Goal: Transaction & Acquisition: Purchase product/service

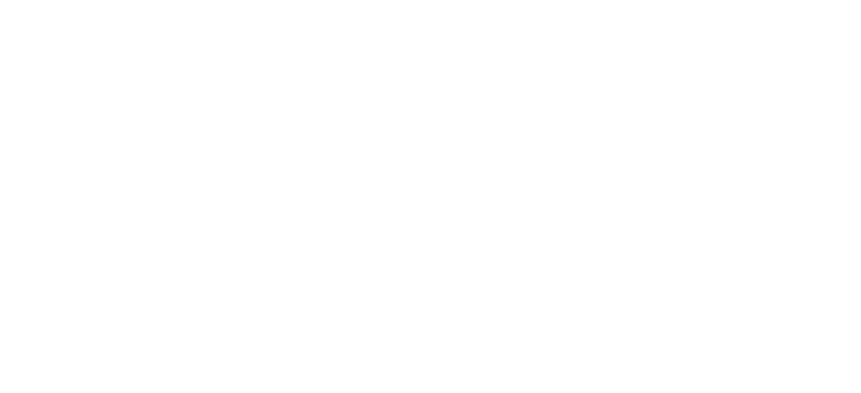
click at [264, 262] on img at bounding box center [249, 362] width 344 height 344
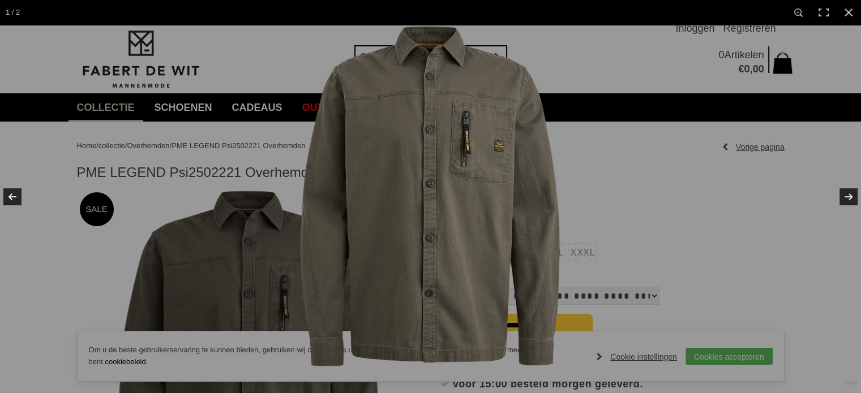
click at [469, 187] on img at bounding box center [431, 197] width 344 height 344
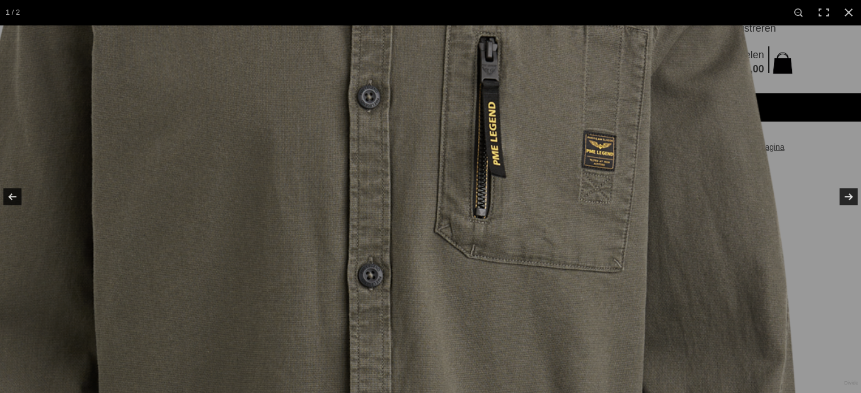
drag, startPoint x: 404, startPoint y: 166, endPoint x: 435, endPoint y: 276, distance: 113.6
click at [435, 282] on img at bounding box center [372, 318] width 1132 height 1132
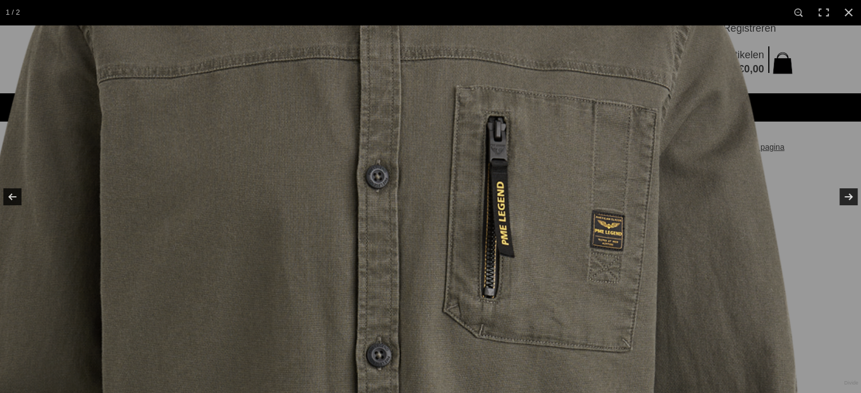
drag, startPoint x: 453, startPoint y: 246, endPoint x: 458, endPoint y: 276, distance: 30.4
click at [458, 276] on img at bounding box center [381, 398] width 1132 height 1132
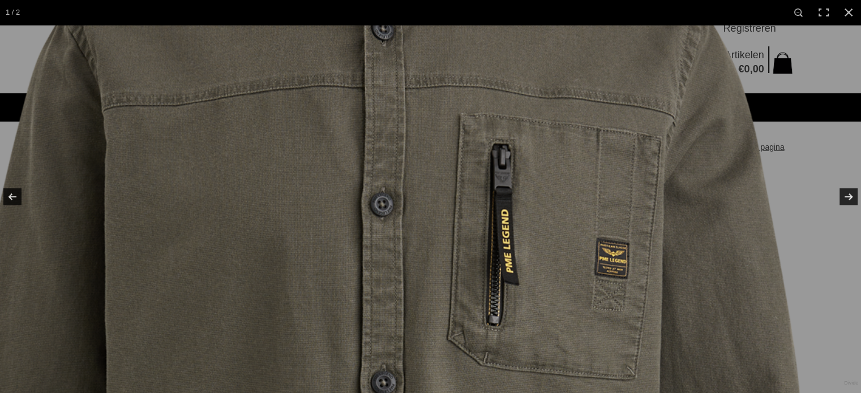
drag, startPoint x: 444, startPoint y: 207, endPoint x: 448, endPoint y: 241, distance: 34.1
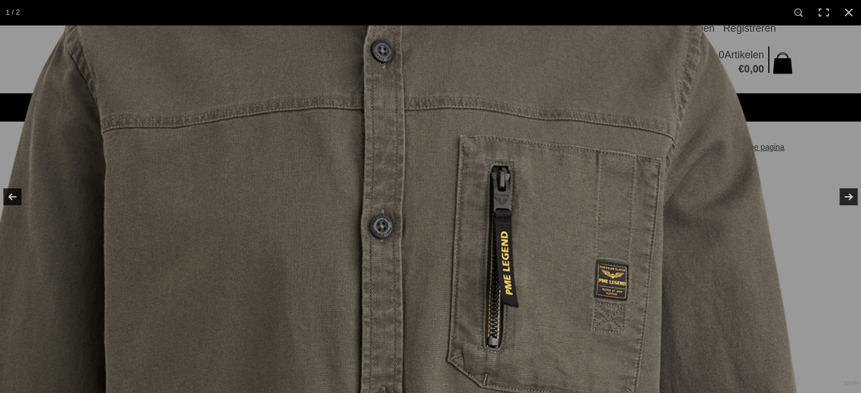
drag, startPoint x: 444, startPoint y: 215, endPoint x: 443, endPoint y: 237, distance: 22.7
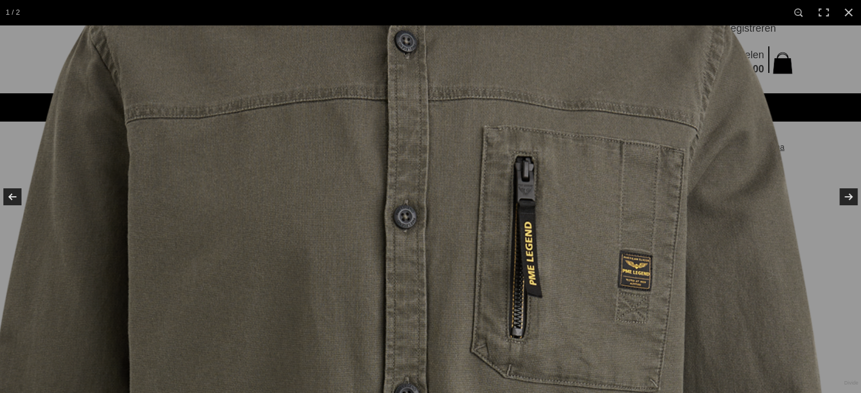
drag, startPoint x: 443, startPoint y: 237, endPoint x: 473, endPoint y: 141, distance: 100.8
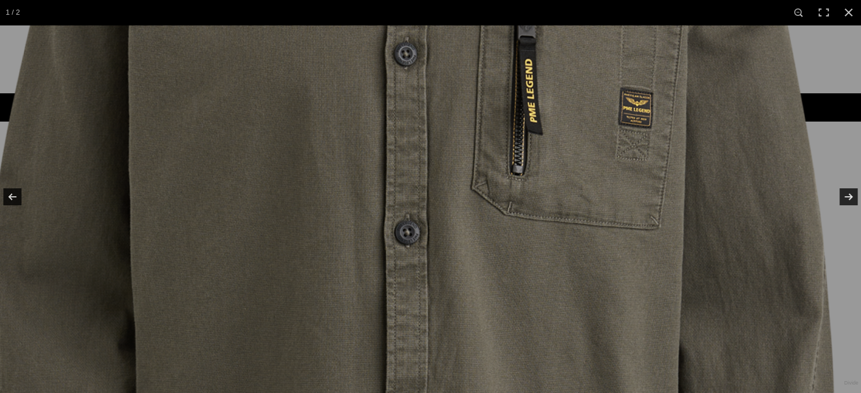
drag, startPoint x: 455, startPoint y: 244, endPoint x: 464, endPoint y: 65, distance: 179.7
click at [463, 67] on img at bounding box center [409, 275] width 1132 height 1132
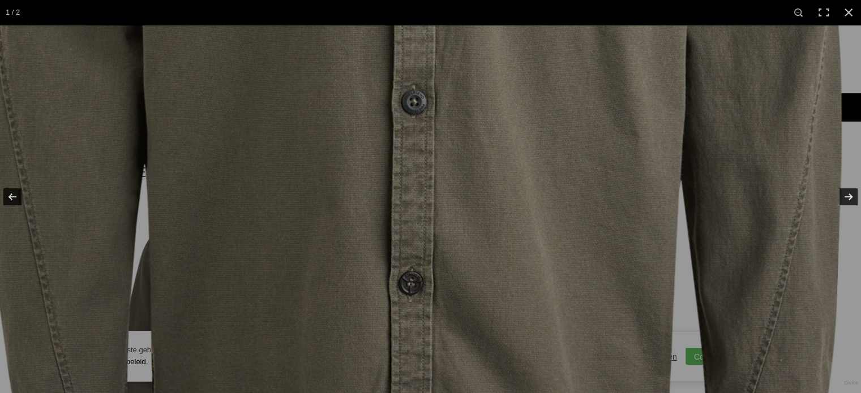
drag, startPoint x: 464, startPoint y: 61, endPoint x: 464, endPoint y: 45, distance: 16.4
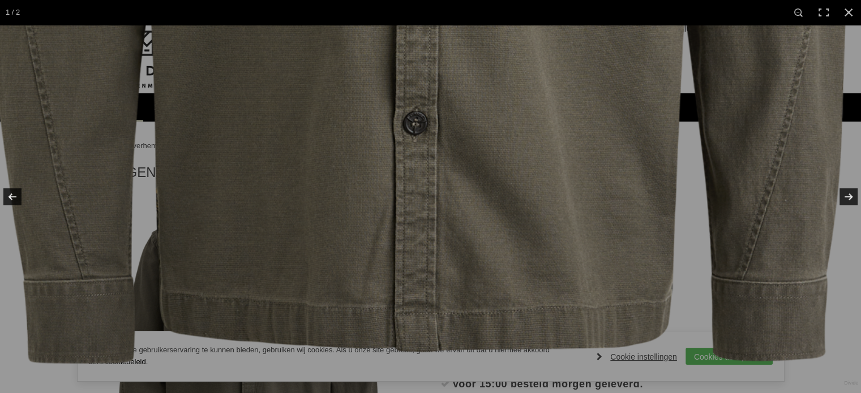
drag, startPoint x: 464, startPoint y: 149, endPoint x: 461, endPoint y: 250, distance: 100.8
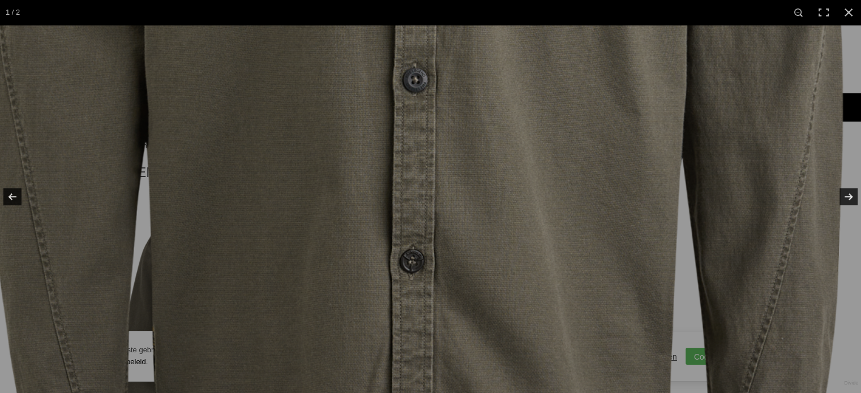
drag, startPoint x: 469, startPoint y: 194, endPoint x: 384, endPoint y: 37, distance: 178.3
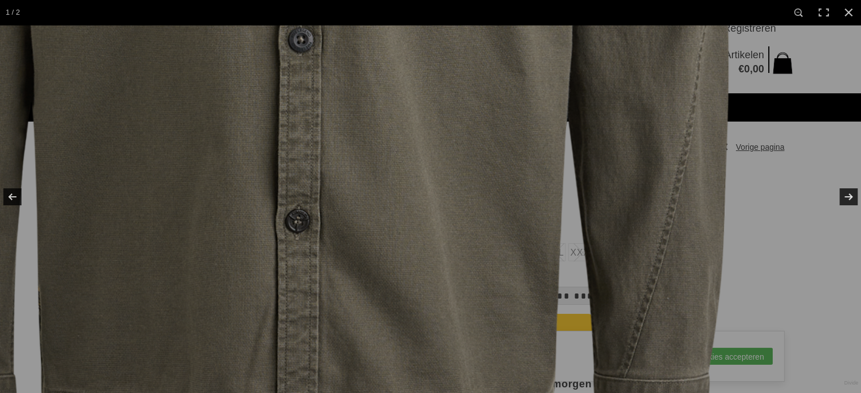
drag, startPoint x: 411, startPoint y: 258, endPoint x: 423, endPoint y: 327, distance: 69.6
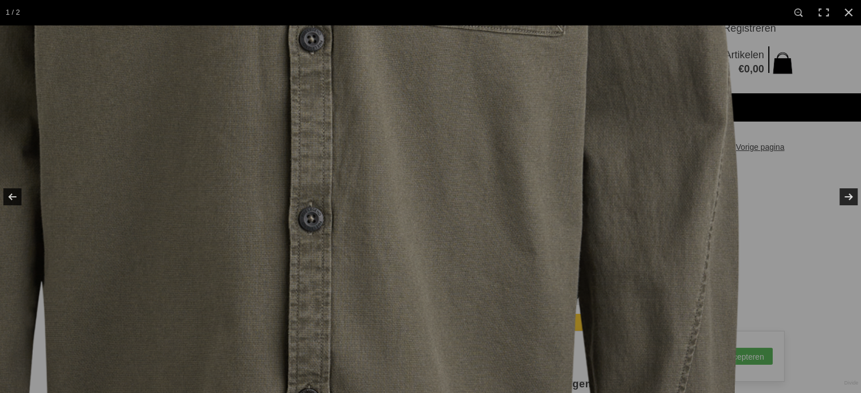
drag, startPoint x: 448, startPoint y: 165, endPoint x: 469, endPoint y: 400, distance: 235.3
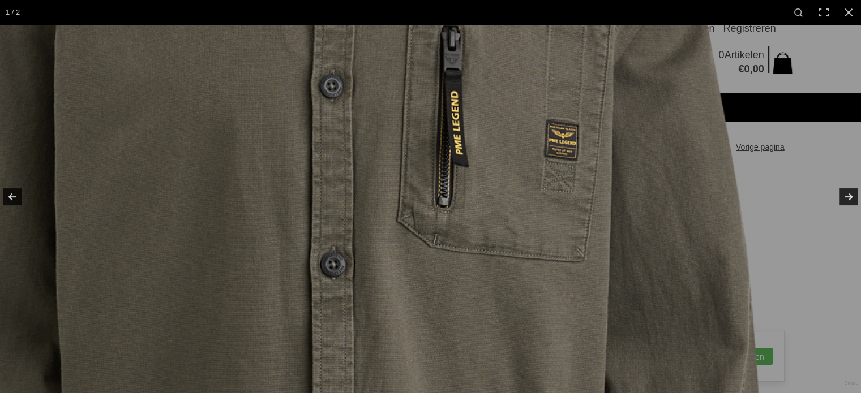
drag, startPoint x: 481, startPoint y: 321, endPoint x: 487, endPoint y: 418, distance: 97.6
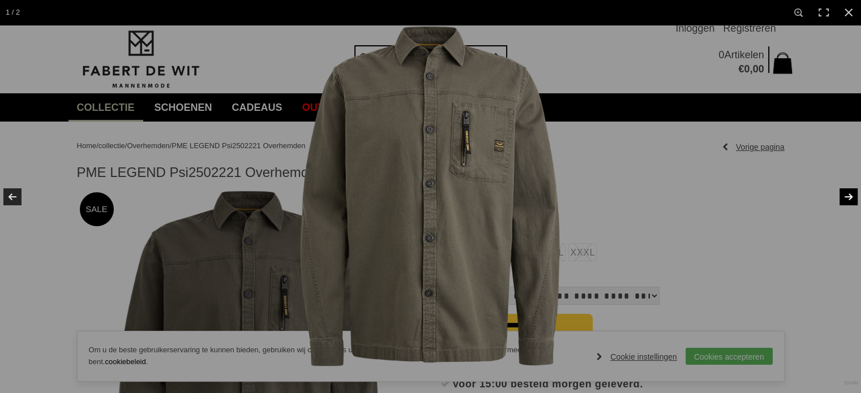
click at [840, 195] on link at bounding box center [841, 197] width 40 height 57
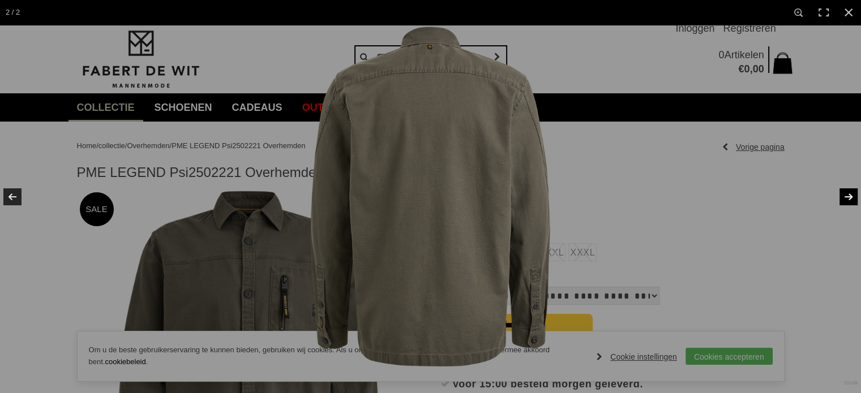
click at [840, 195] on link at bounding box center [841, 197] width 40 height 57
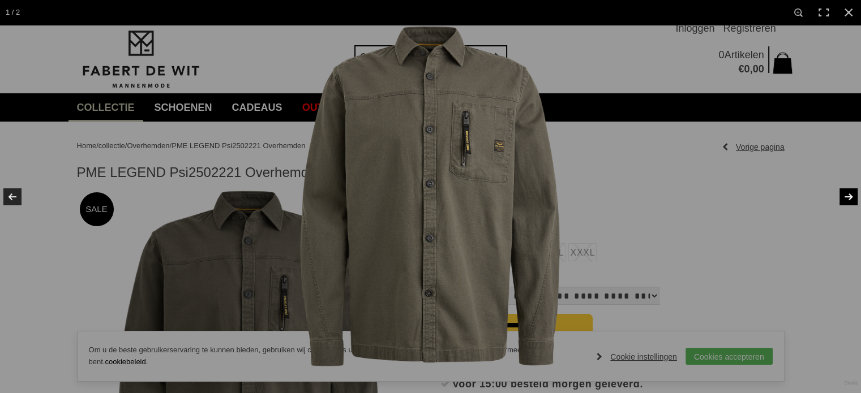
click at [840, 195] on link at bounding box center [841, 197] width 40 height 57
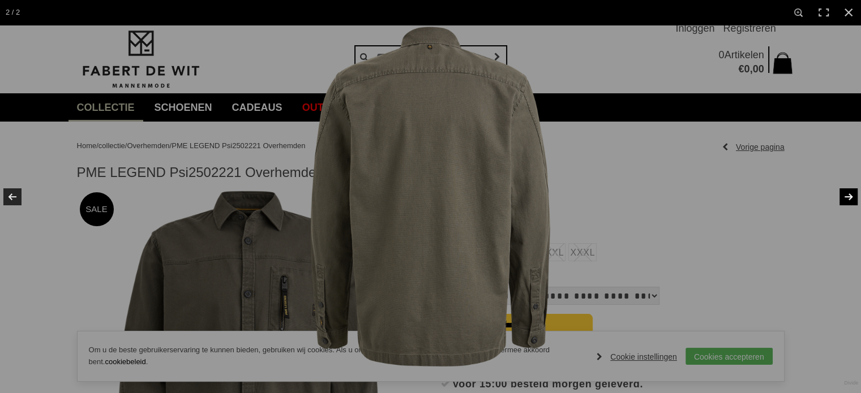
click at [546, 335] on img at bounding box center [431, 197] width 344 height 344
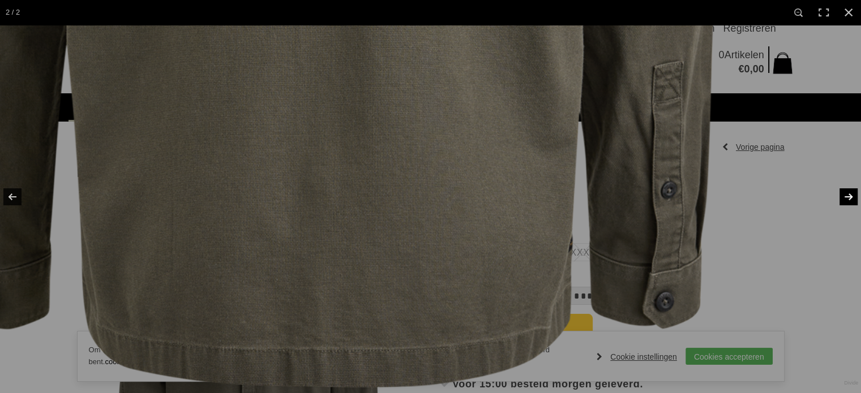
drag, startPoint x: 548, startPoint y: 323, endPoint x: 582, endPoint y: 251, distance: 79.5
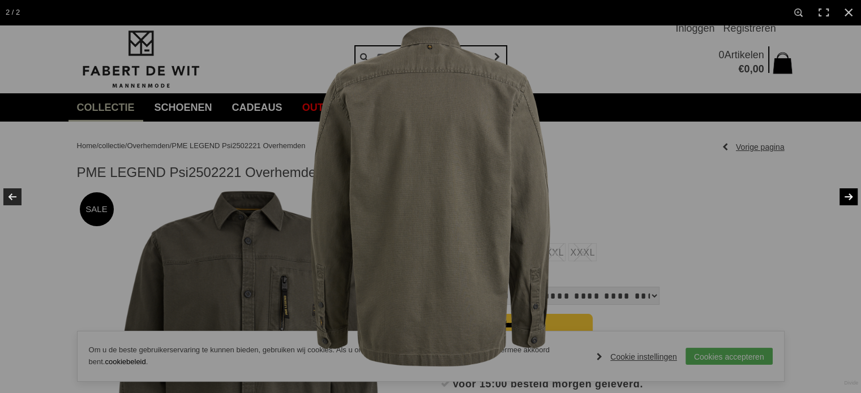
click at [844, 194] on link at bounding box center [841, 197] width 40 height 57
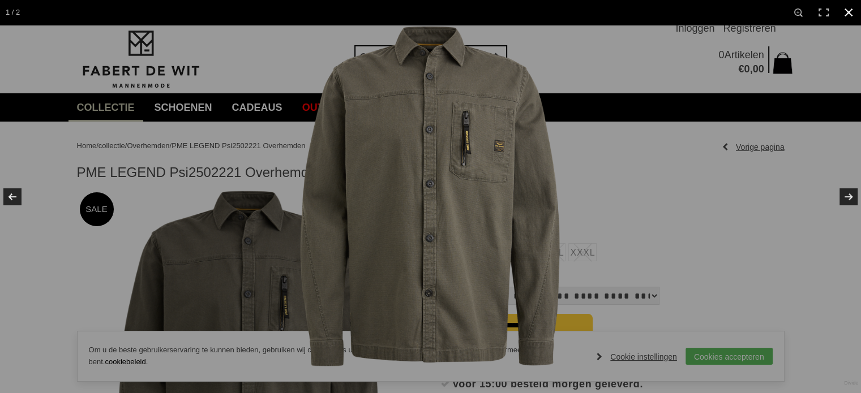
click at [847, 13] on link at bounding box center [848, 12] width 25 height 25
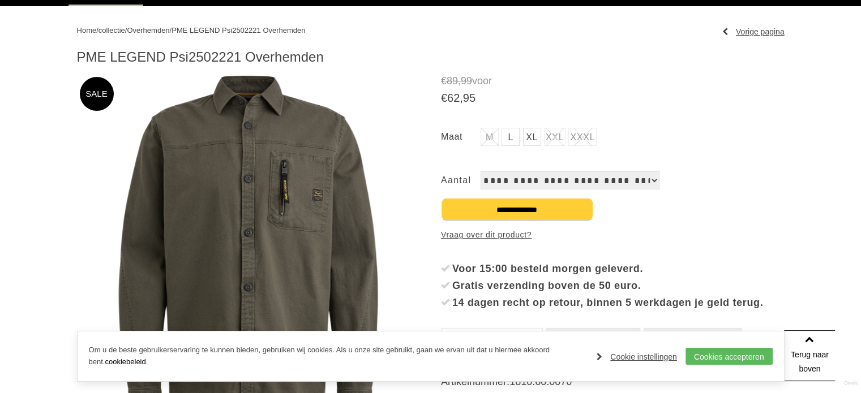
scroll to position [113, 0]
